Goal: Task Accomplishment & Management: Complete application form

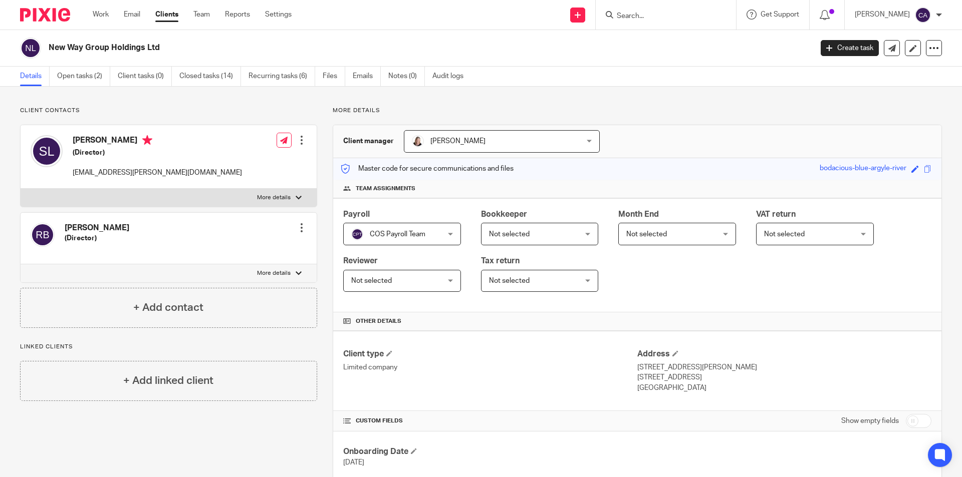
click at [644, 18] on input "Search" at bounding box center [661, 16] width 90 height 9
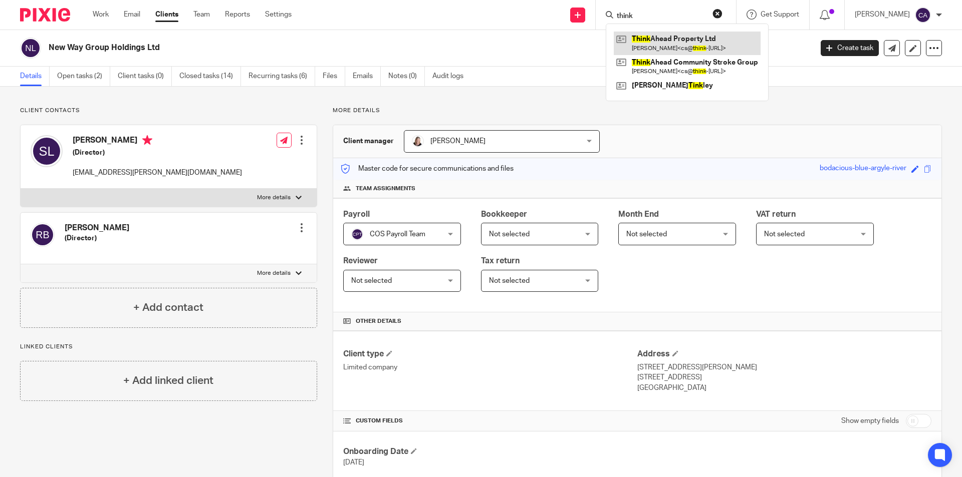
type input "think"
click at [655, 38] on link at bounding box center [687, 43] width 147 height 23
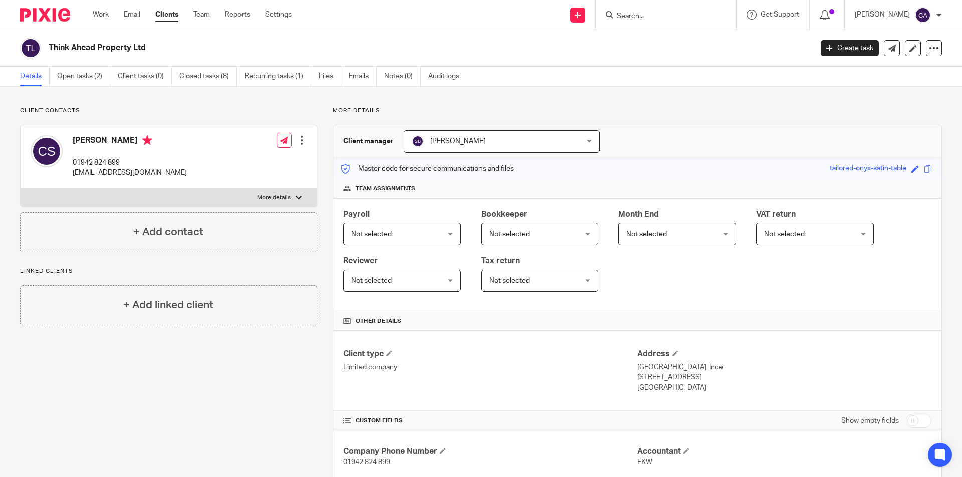
click at [636, 17] on input "Search" at bounding box center [661, 16] width 90 height 9
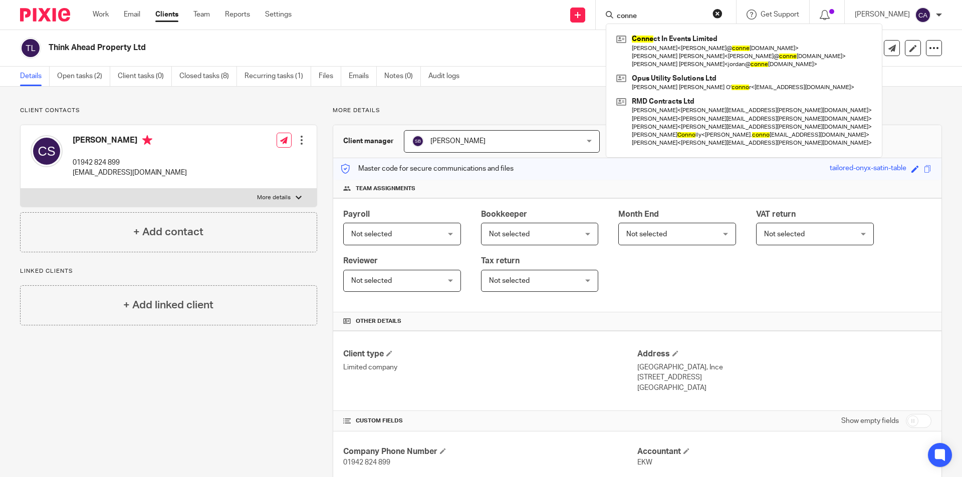
type input "conne"
click at [537, 97] on div "Client contacts [PERSON_NAME] 01942 824 899 [EMAIL_ADDRESS][DOMAIN_NAME] Edit c…" at bounding box center [481, 420] width 962 height 667
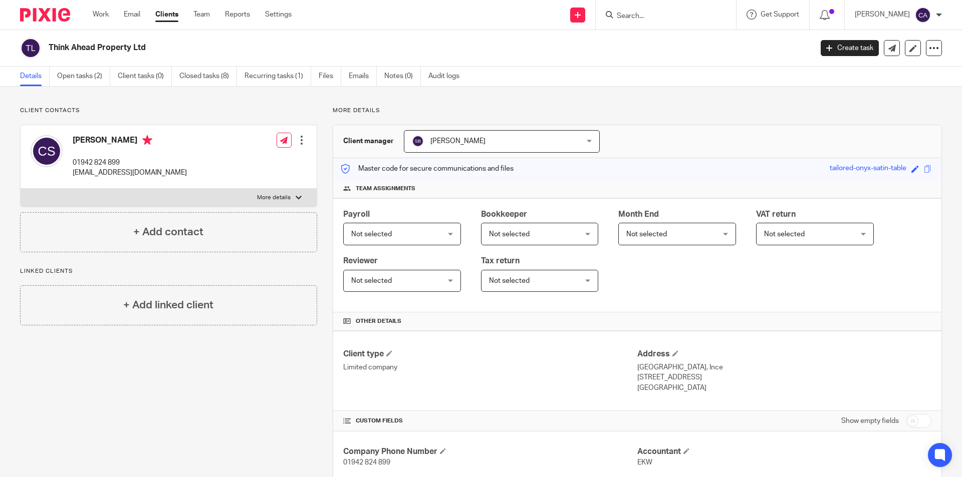
click at [637, 19] on input "Search" at bounding box center [661, 16] width 90 height 9
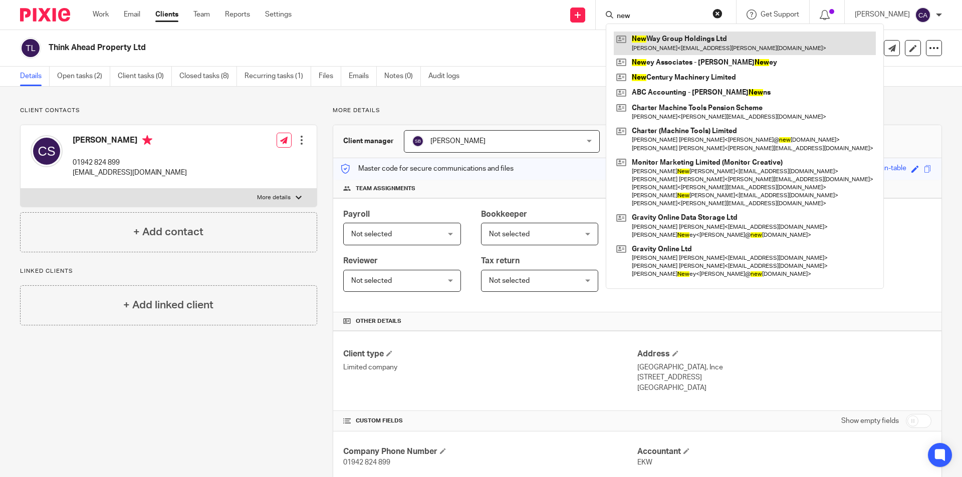
type input "new"
click at [669, 39] on link at bounding box center [745, 43] width 262 height 23
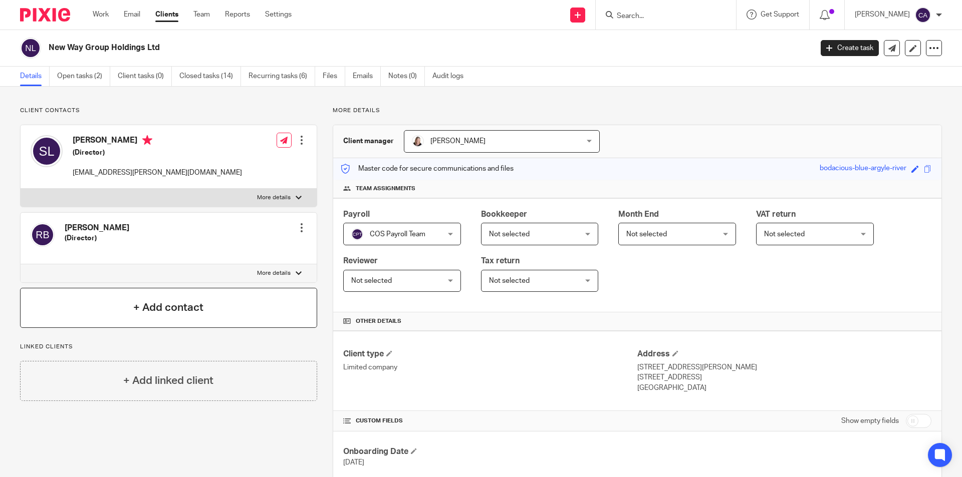
click at [180, 302] on h4 "+ Add contact" at bounding box center [168, 308] width 70 height 16
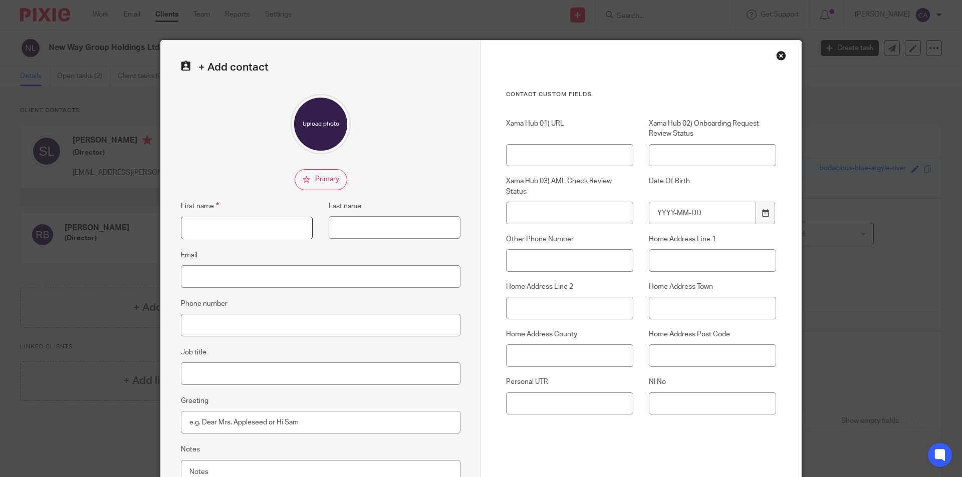
click at [247, 229] on input "First name" at bounding box center [247, 228] width 132 height 23
type input "[PERSON_NAME]"
type input "Cook"
click at [199, 280] on input "Email" at bounding box center [320, 276] width 279 height 23
paste input "cook-f@nwg-neuweg.com"
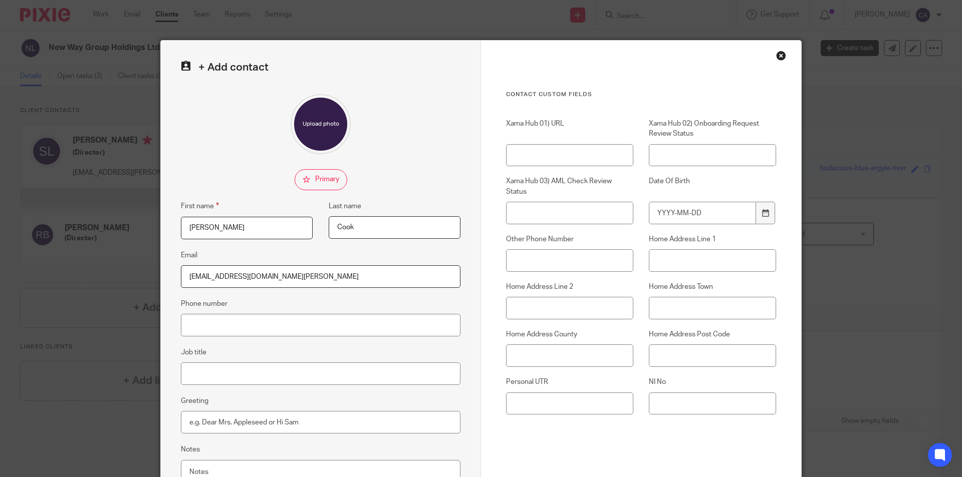
scroll to position [90, 0]
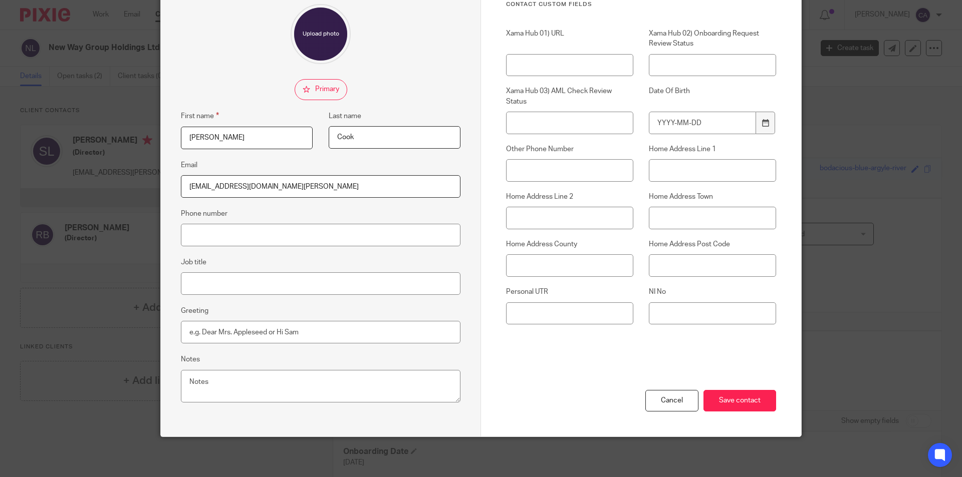
type input "[EMAIL_ADDRESS][DOMAIN_NAME][PERSON_NAME]"
click at [219, 287] on input "Job title" at bounding box center [320, 283] width 279 height 23
type input "FC"
click at [237, 337] on input "Greeting" at bounding box center [320, 332] width 279 height 23
type input "h"
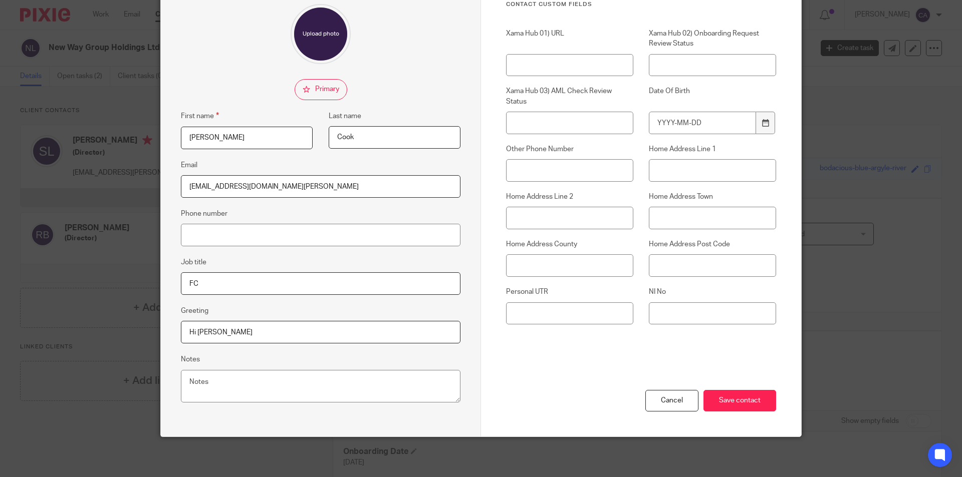
type input "Hi Fiona"
click at [218, 284] on input "FC" at bounding box center [320, 283] width 279 height 23
type input "F"
type input "B"
click at [738, 402] on input "Save contact" at bounding box center [739, 401] width 73 height 22
